Goal: Task Accomplishment & Management: Use online tool/utility

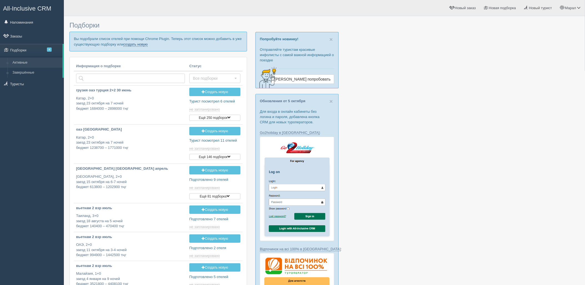
click at [134, 44] on link "создать новую" at bounding box center [135, 44] width 24 height 4
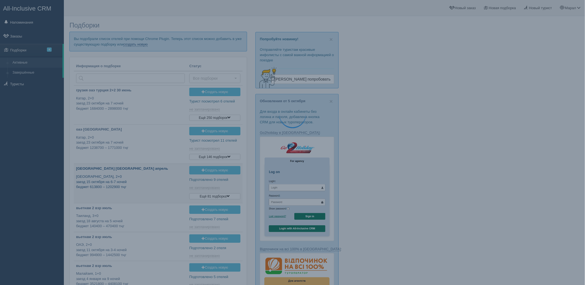
scroll to position [32, 0]
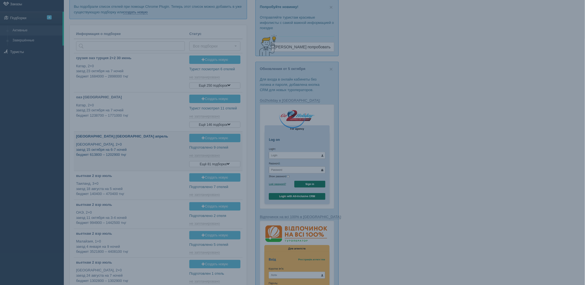
type input "[DATE] 12:35"
type input "2025-10-08 17:35"
type input "2025-10-08 14:20"
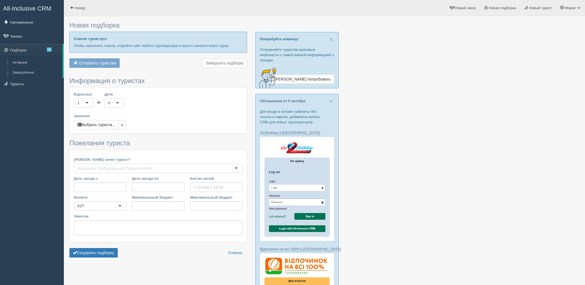
type input "6"
type input "523700"
type input "675800"
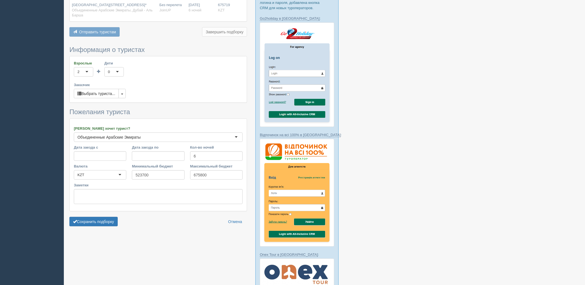
scroll to position [123, 0]
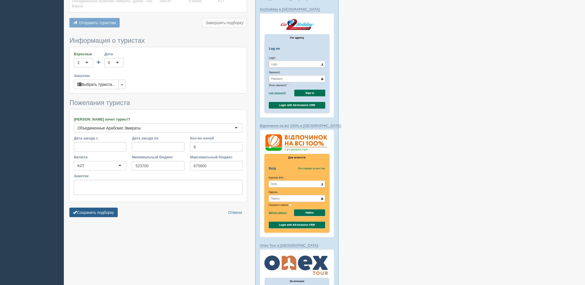
click at [94, 216] on button "Сохранить подборку" at bounding box center [93, 212] width 48 height 9
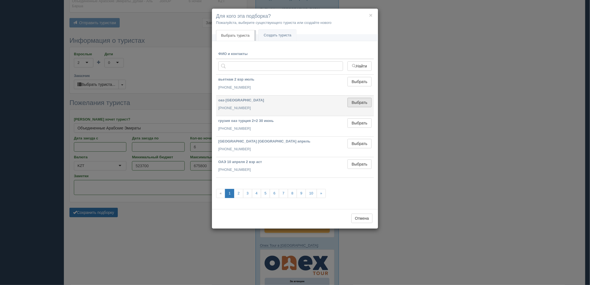
click at [355, 100] on button "Выбрать" at bounding box center [359, 102] width 24 height 9
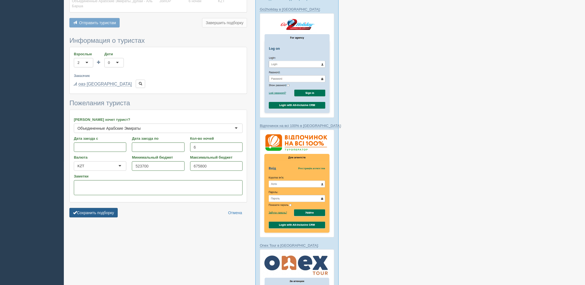
click at [96, 214] on button "Сохранить подборку" at bounding box center [93, 212] width 48 height 9
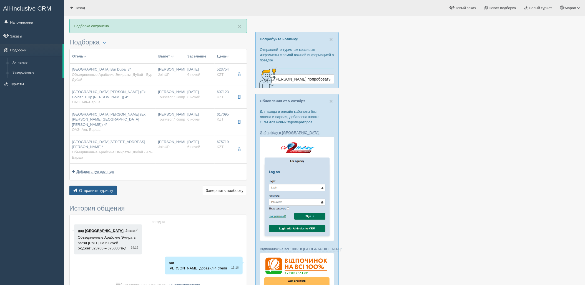
click at [101, 188] on span "Отправить туристу" at bounding box center [96, 190] width 34 height 4
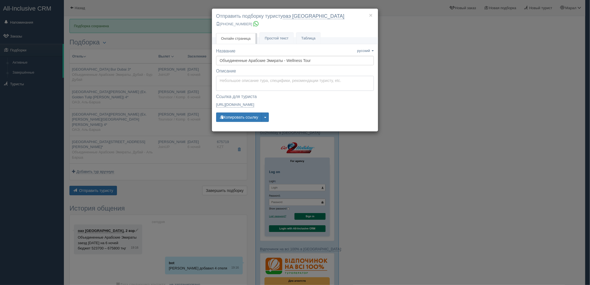
type textarea "Здравствуйте! Ниже представлены варианты туров для Вас. Для просмотра описания …"
click at [255, 87] on textarea "Здравствуйте! Ниже представлены варианты туров для Вас. Для просмотра описания …" at bounding box center [295, 83] width 158 height 15
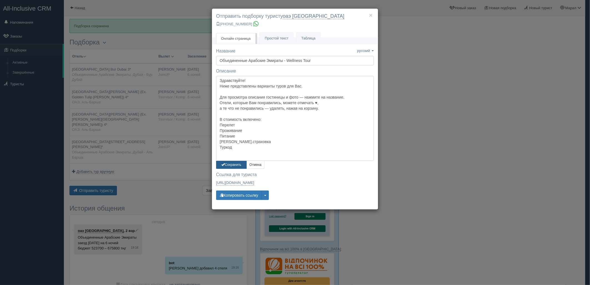
click at [237, 164] on button "Сохранить" at bounding box center [231, 165] width 31 height 8
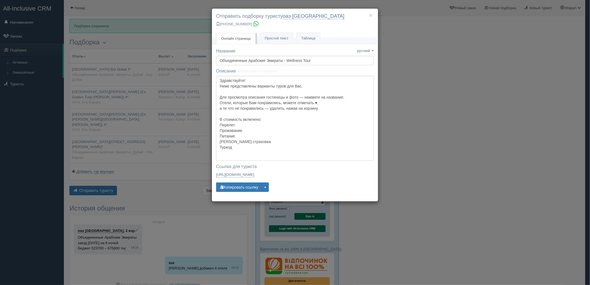
click at [240, 193] on div "Название Название сохранено русский english eesti latviešu polski українська ру…" at bounding box center [295, 122] width 158 height 149
click at [238, 192] on button "Копировать ссылку" at bounding box center [239, 186] width 46 height 9
drag, startPoint x: 238, startPoint y: 192, endPoint x: 209, endPoint y: 212, distance: 35.9
click at [238, 190] on button "Копировать ссылку" at bounding box center [239, 186] width 46 height 9
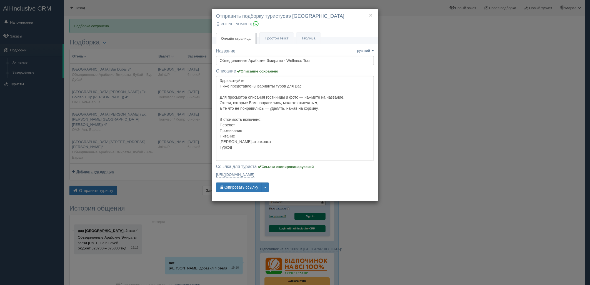
click at [500, 149] on div "× Отправить подборку туристу оаэ шымкент +7 778 536 9439 Онлайн страница Онлайн…" at bounding box center [295, 142] width 590 height 285
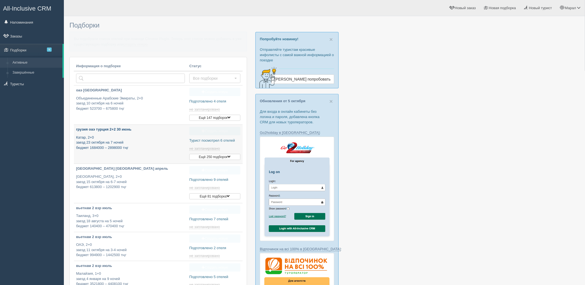
type input "[DATE] 19:15"
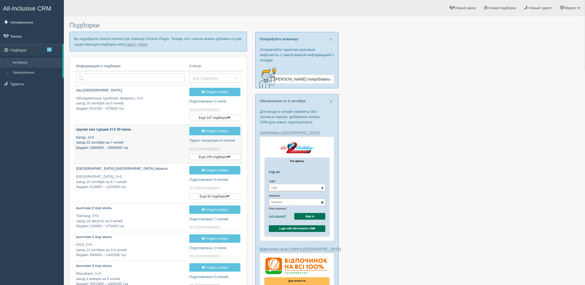
type input "[DATE] 13:20"
click at [130, 42] on p "Вы подобрали список отелей при помощи Chrome Plugin. Теперь этот список можно д…" at bounding box center [158, 41] width 178 height 19
click at [132, 42] on link "создать новую" at bounding box center [135, 44] width 24 height 4
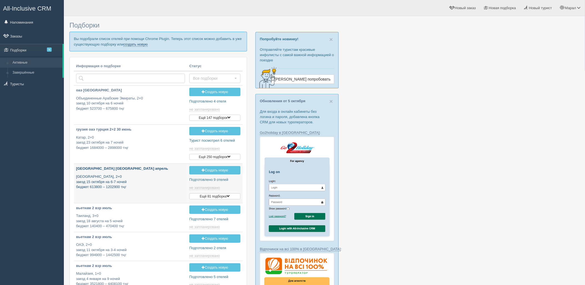
type input "2025-10-08 12:35"
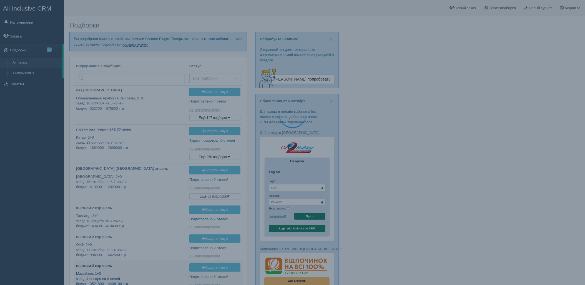
type input "2025-10-08 17:55"
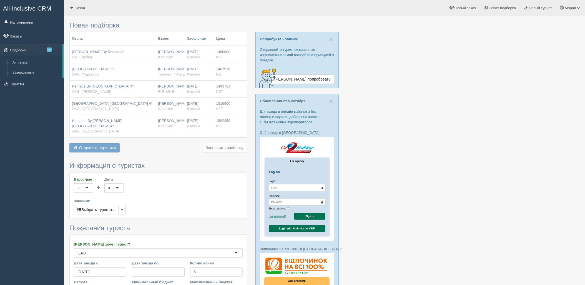
drag, startPoint x: 513, startPoint y: 120, endPoint x: 217, endPoint y: 114, distance: 296.1
click at [513, 120] on div at bounding box center [324, 276] width 510 height 515
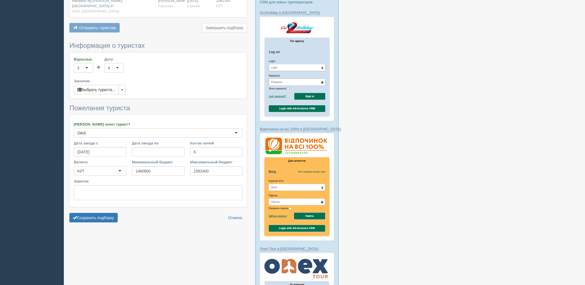
scroll to position [123, 0]
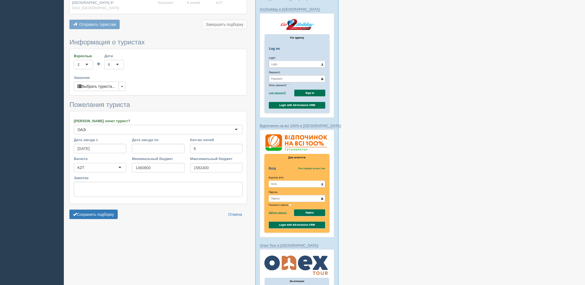
click at [100, 203] on form "Информация о туристах Взрослые 2 2 1 2 3 4 5 6 7 8 9 10 11 12 13 14 15 16 17 18…" at bounding box center [158, 130] width 178 height 183
click at [101, 210] on button "Сохранить подборку" at bounding box center [93, 214] width 48 height 9
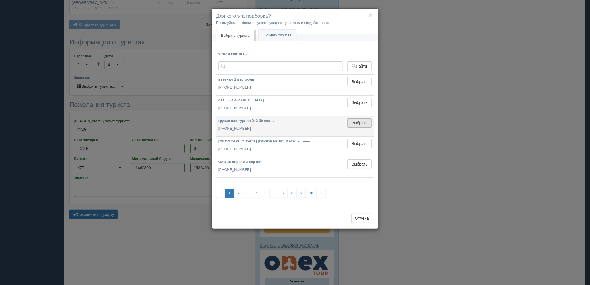
click at [360, 125] on button "Выбрать" at bounding box center [359, 122] width 24 height 9
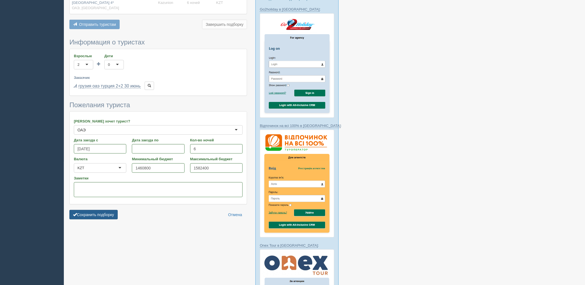
click at [114, 210] on button "Сохранить подборку" at bounding box center [93, 214] width 48 height 9
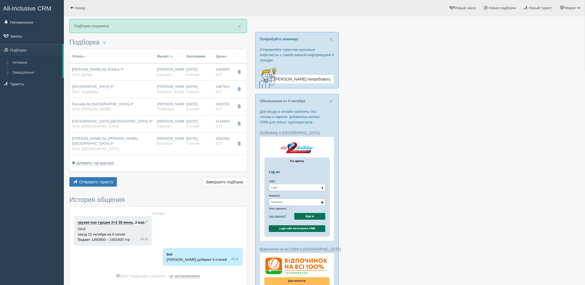
click at [118, 177] on div "Отправить туристу Отправить Завершить подборку Активировать подборку Добавить и…" at bounding box center [158, 182] width 178 height 11
click at [113, 177] on button "Отправить туристу Отправить" at bounding box center [92, 181] width 47 height 9
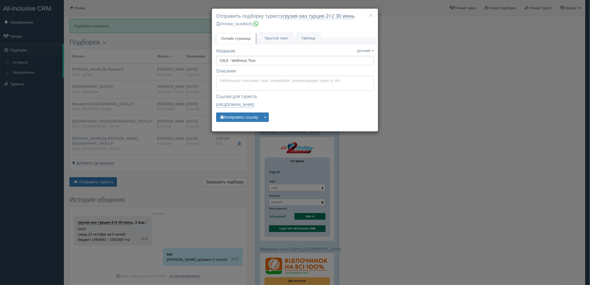
type textarea "Здравствуйте! Ниже представлены варианты туров для Вас. Для просмотра описания …"
click at [276, 84] on textarea "Здравствуйте! Ниже представлены варианты туров для Вас. Для просмотра описания …" at bounding box center [295, 83] width 158 height 15
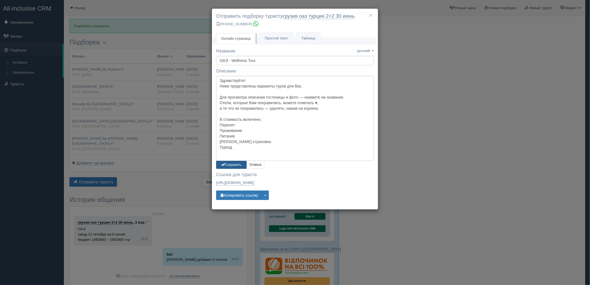
click at [233, 162] on button "Сохранить" at bounding box center [231, 165] width 31 height 8
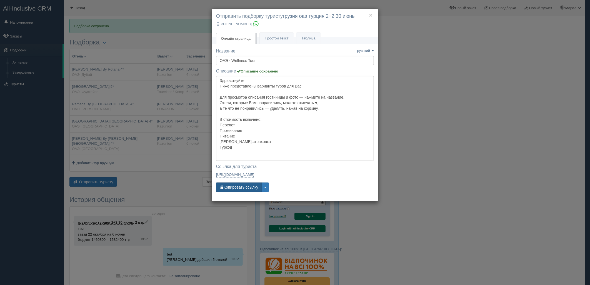
click at [240, 185] on button "Копировать ссылку" at bounding box center [239, 186] width 46 height 9
click at [240, 184] on button "Копировать ссылку" at bounding box center [239, 186] width 46 height 9
